Goal: Task Accomplishment & Management: Complete application form

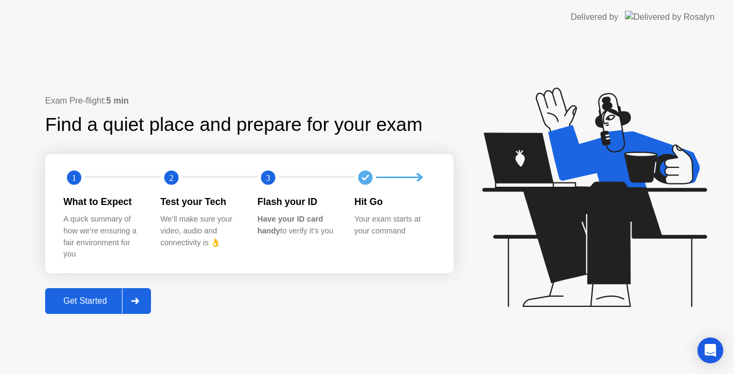
click at [103, 298] on div "Get Started" at bounding box center [85, 301] width 74 height 10
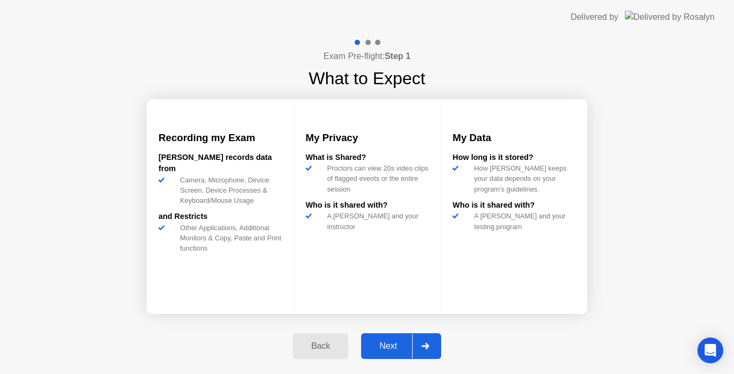
click at [378, 343] on div "Next" at bounding box center [388, 347] width 48 height 10
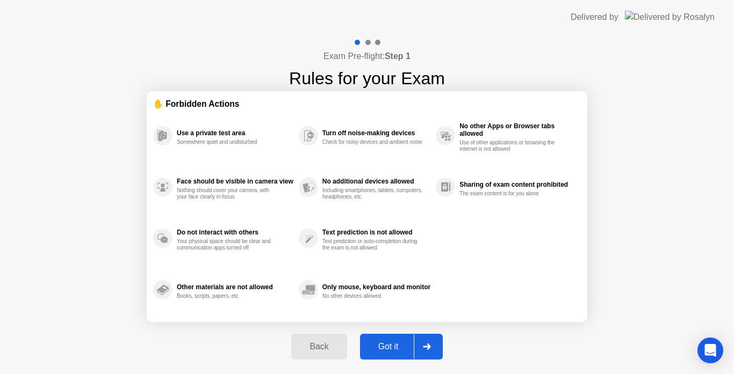
click at [378, 343] on div "Got it" at bounding box center [388, 347] width 50 height 10
select select "Available cameras"
select select "Available speakers"
select select "Available microphones"
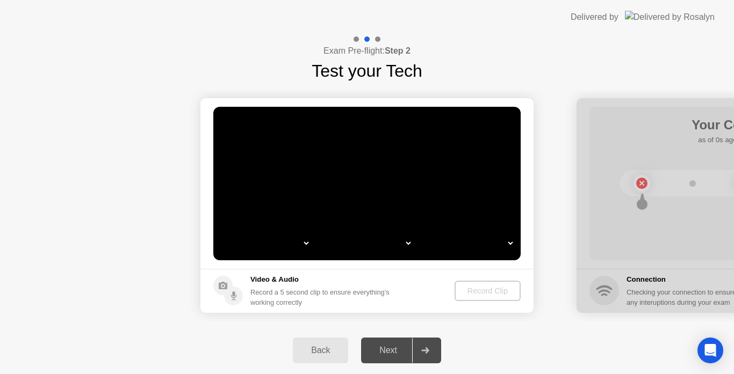
select select "*"
select select "**********"
select select "*******"
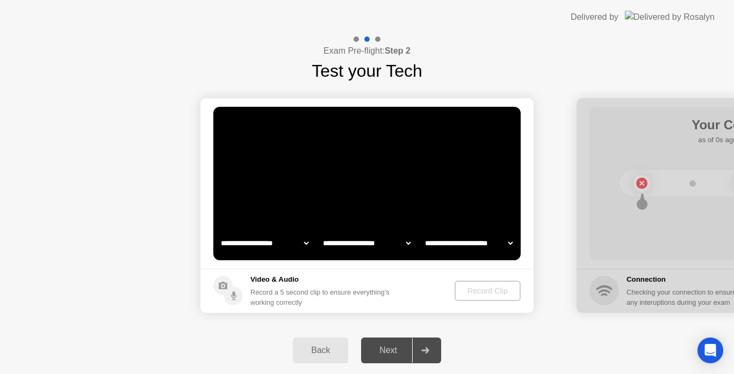
select select "*******"
click at [481, 291] on div "Record Clip" at bounding box center [487, 291] width 57 height 9
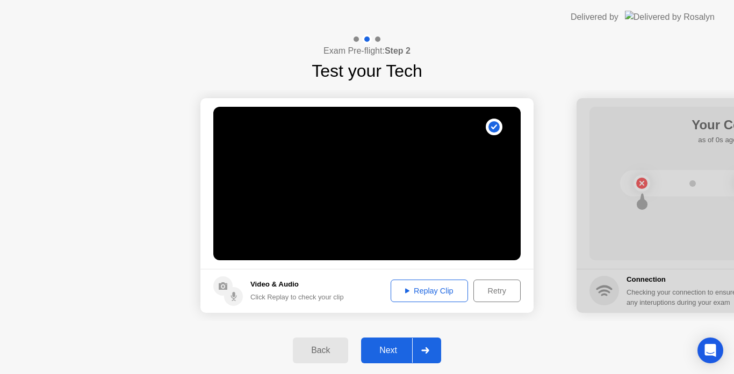
click at [429, 350] on icon at bounding box center [425, 350] width 8 height 6
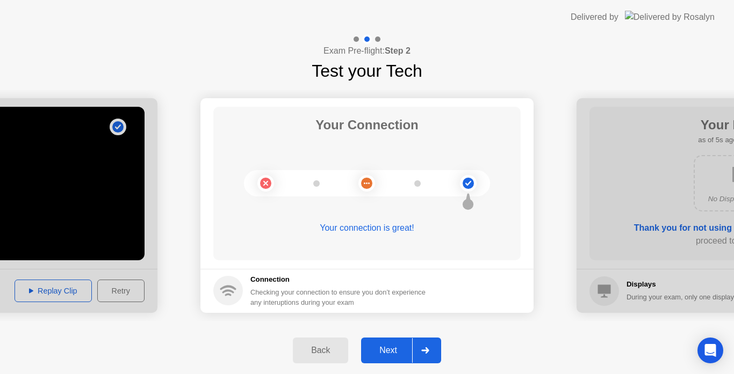
click at [429, 350] on icon at bounding box center [425, 350] width 8 height 6
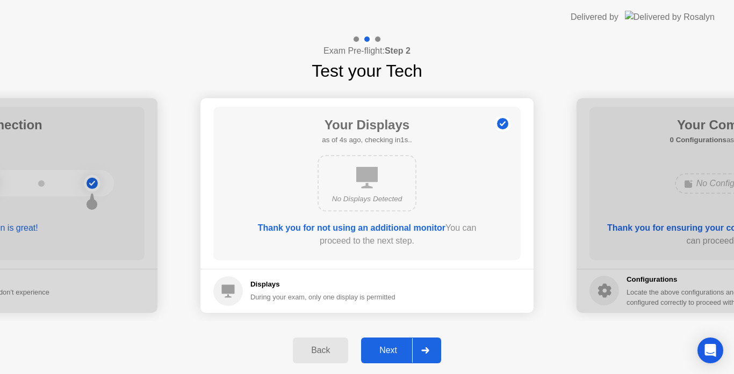
click at [429, 350] on icon at bounding box center [425, 350] width 8 height 6
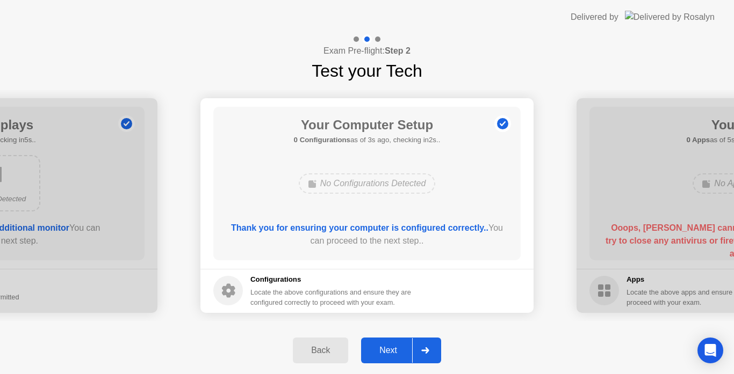
click at [429, 350] on icon at bounding box center [425, 350] width 8 height 6
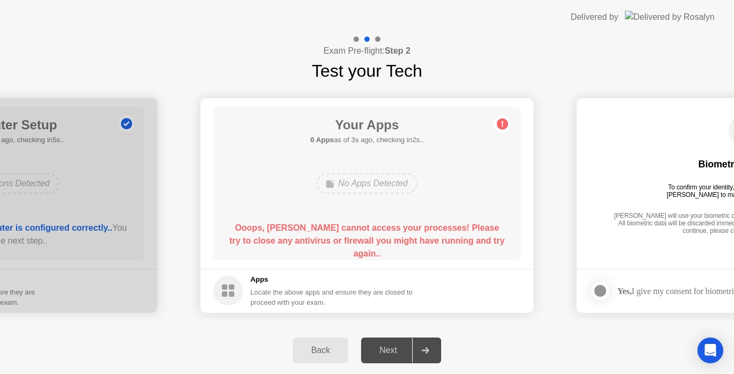
click at [255, 295] on div "Locate the above apps and ensure they are closed to proceed with your exam." at bounding box center [331, 297] width 163 height 20
click at [519, 333] on div "Back Next" at bounding box center [367, 350] width 734 height 47
click at [388, 360] on div "Back Next" at bounding box center [367, 350] width 734 height 47
click at [320, 354] on div "Back" at bounding box center [320, 351] width 49 height 10
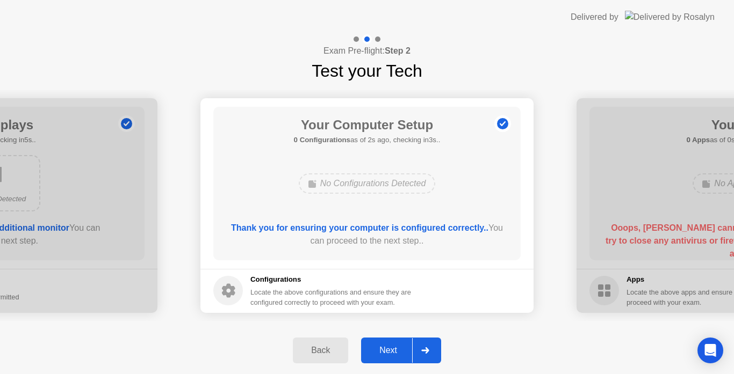
click at [381, 353] on div "Next" at bounding box center [388, 351] width 48 height 10
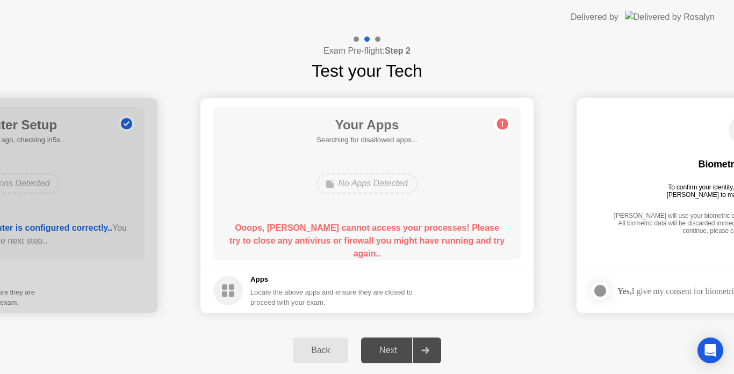
click at [320, 350] on div "Back" at bounding box center [320, 351] width 49 height 10
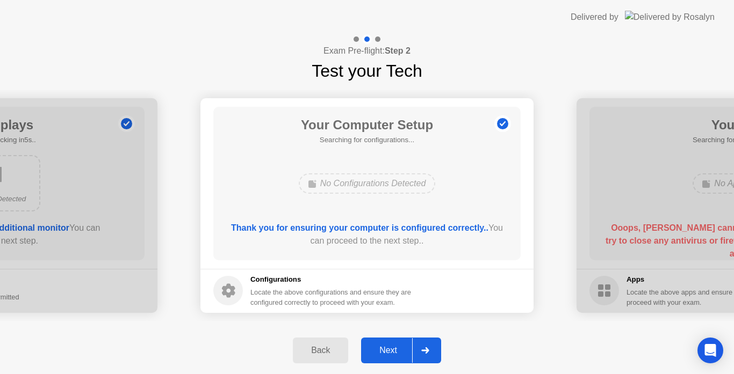
click at [320, 350] on div "Back" at bounding box center [320, 351] width 49 height 10
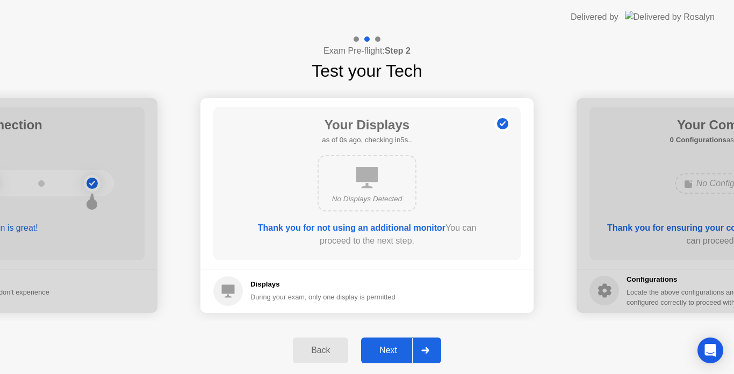
click at [320, 350] on div "Back" at bounding box center [320, 351] width 49 height 10
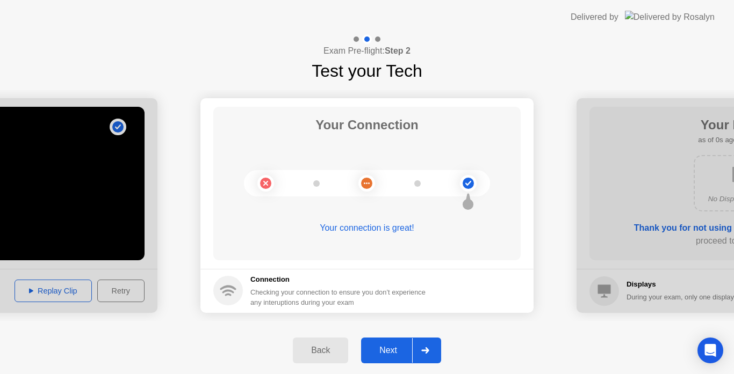
click at [320, 350] on div "Back" at bounding box center [320, 351] width 49 height 10
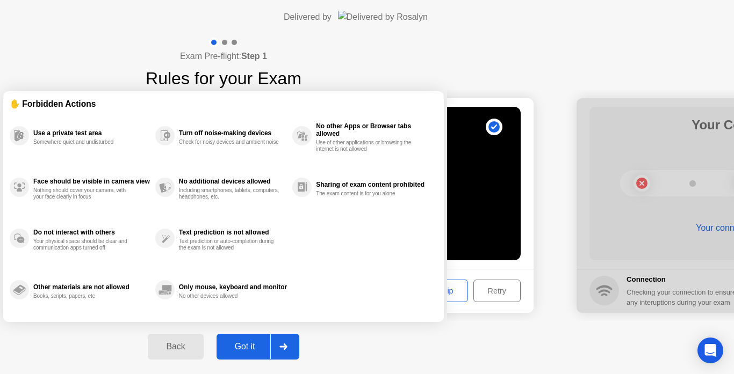
click at [200, 350] on div "Back" at bounding box center [175, 347] width 49 height 10
